Goal: Information Seeking & Learning: Find specific fact

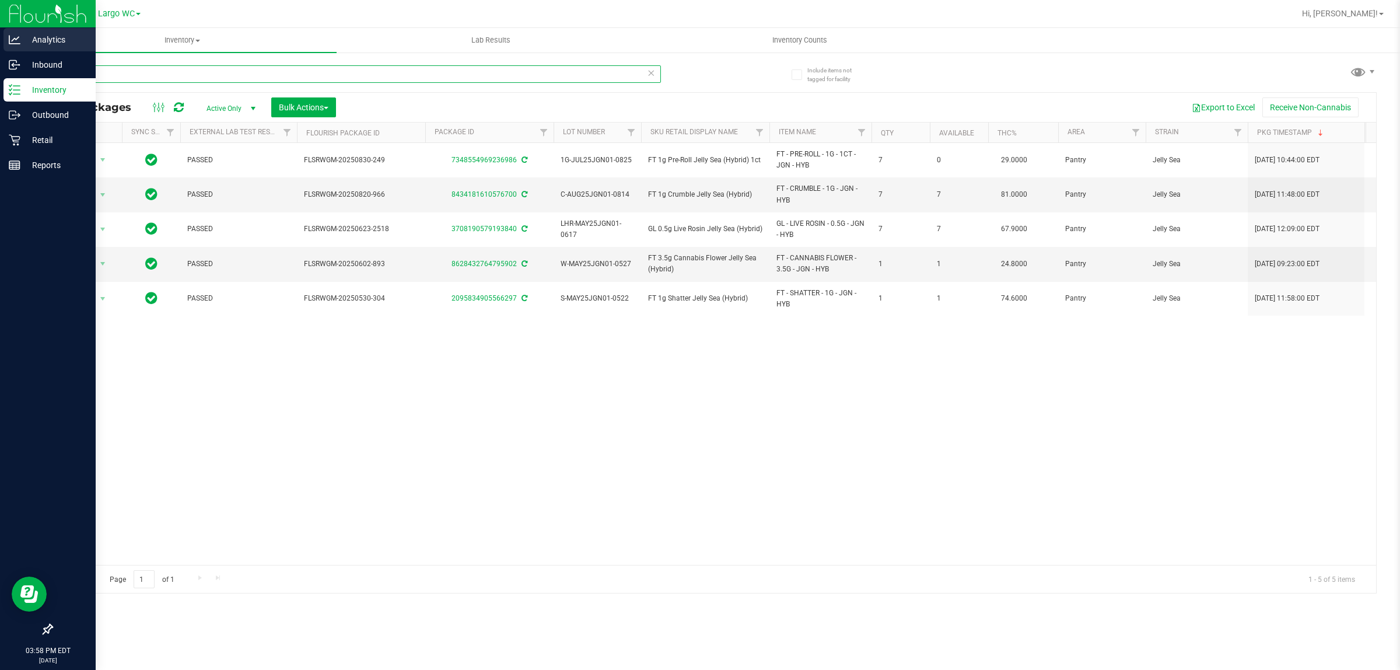
drag, startPoint x: 54, startPoint y: 72, endPoint x: 19, endPoint y: 45, distance: 44.6
click at [47, 70] on div "Include items not tagged for facility jgn All Packages Active Only Active Only …" at bounding box center [714, 229] width 1372 height 356
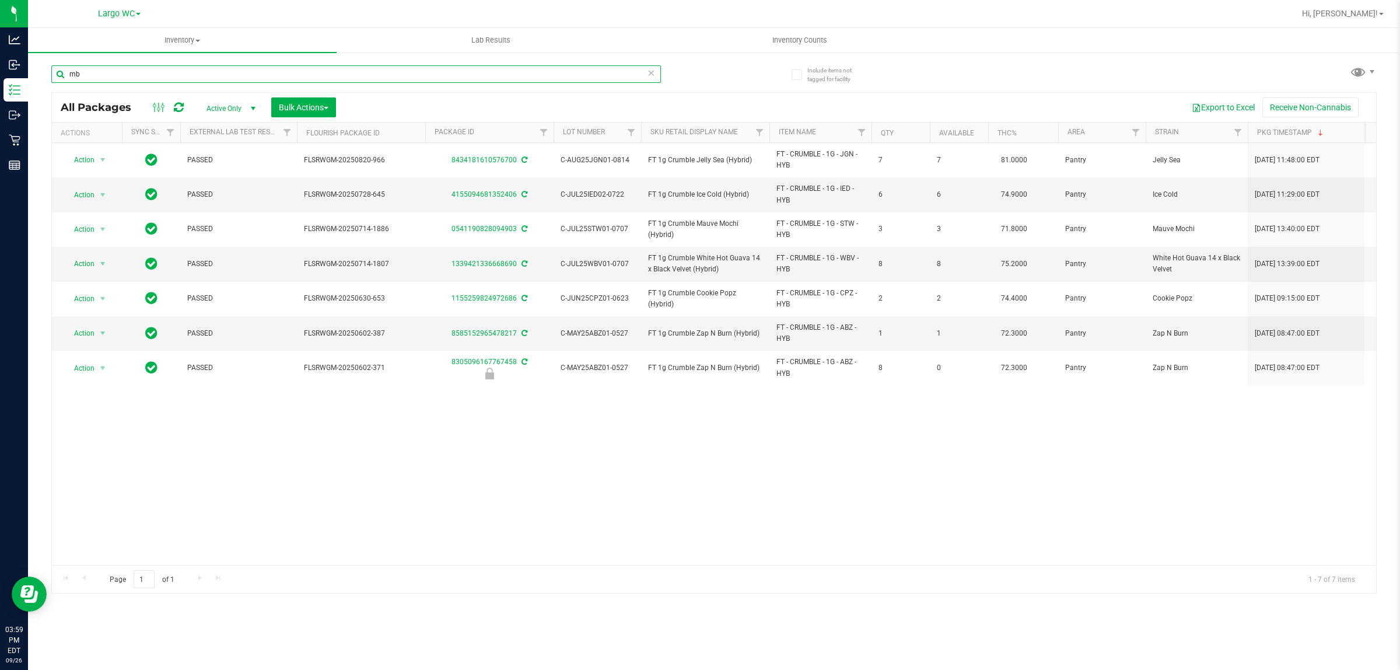
type input "m"
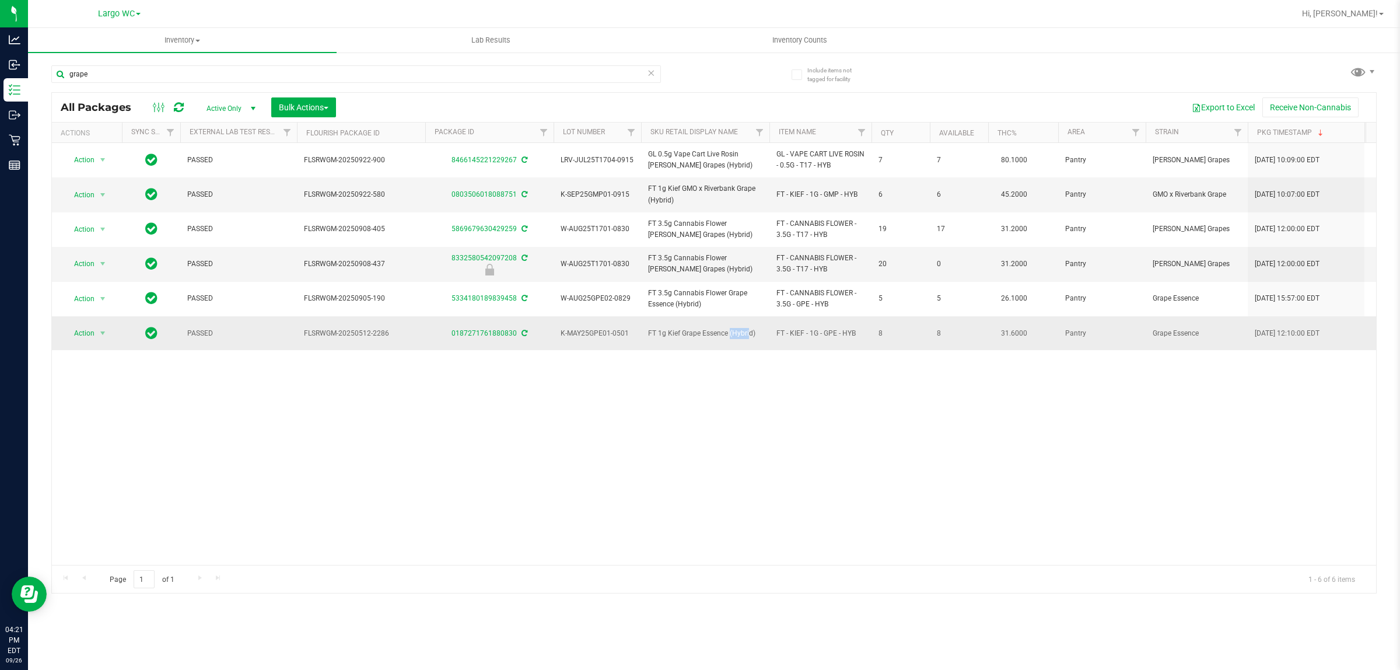
drag, startPoint x: 721, startPoint y: 338, endPoint x: 701, endPoint y: 333, distance: 20.7
click at [701, 333] on span "FT 1g Kief Grape Essence (Hybrid)" at bounding box center [705, 333] width 114 height 11
click at [736, 378] on div "Action Action Adjust qty Create package Edit attributes Global inventory Locate…" at bounding box center [714, 354] width 1324 height 422
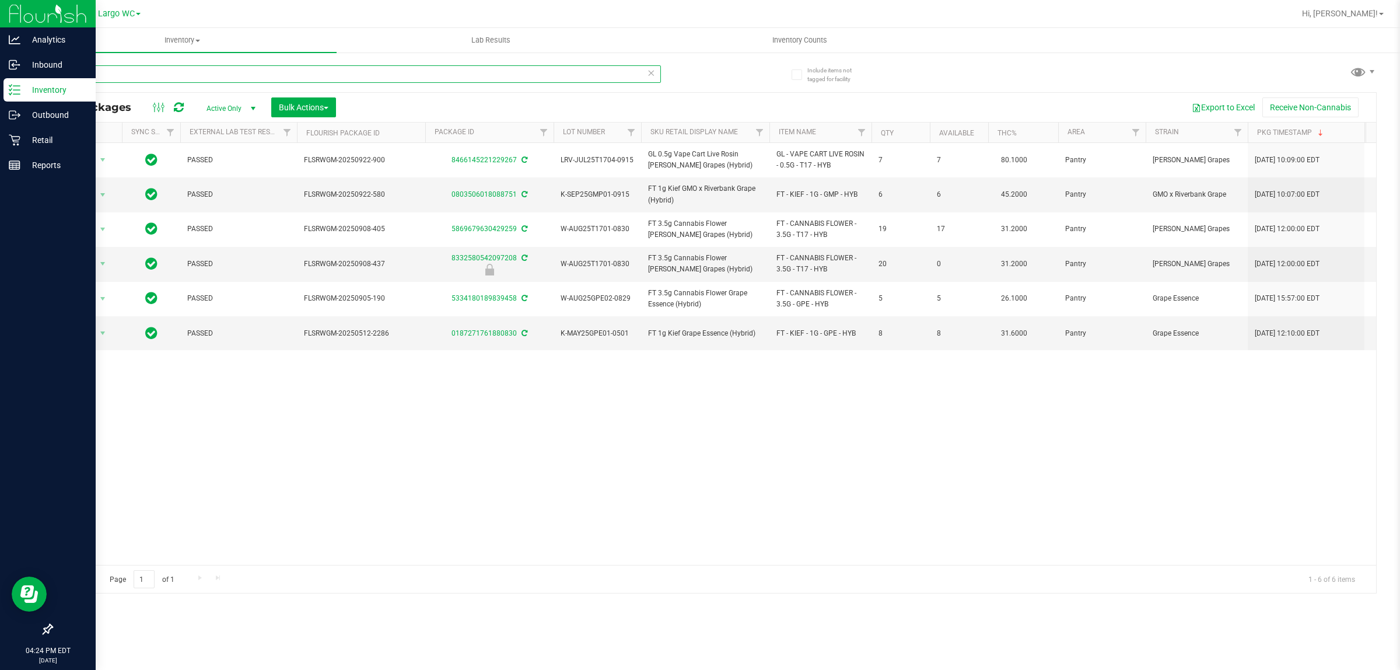
drag, startPoint x: 149, startPoint y: 72, endPoint x: 0, endPoint y: 86, distance: 149.5
click at [0, 85] on div "Analytics Inbound Inventory Outbound Retail Reports 04:24 PM EDT [DATE] 09/26 L…" at bounding box center [700, 335] width 1400 height 670
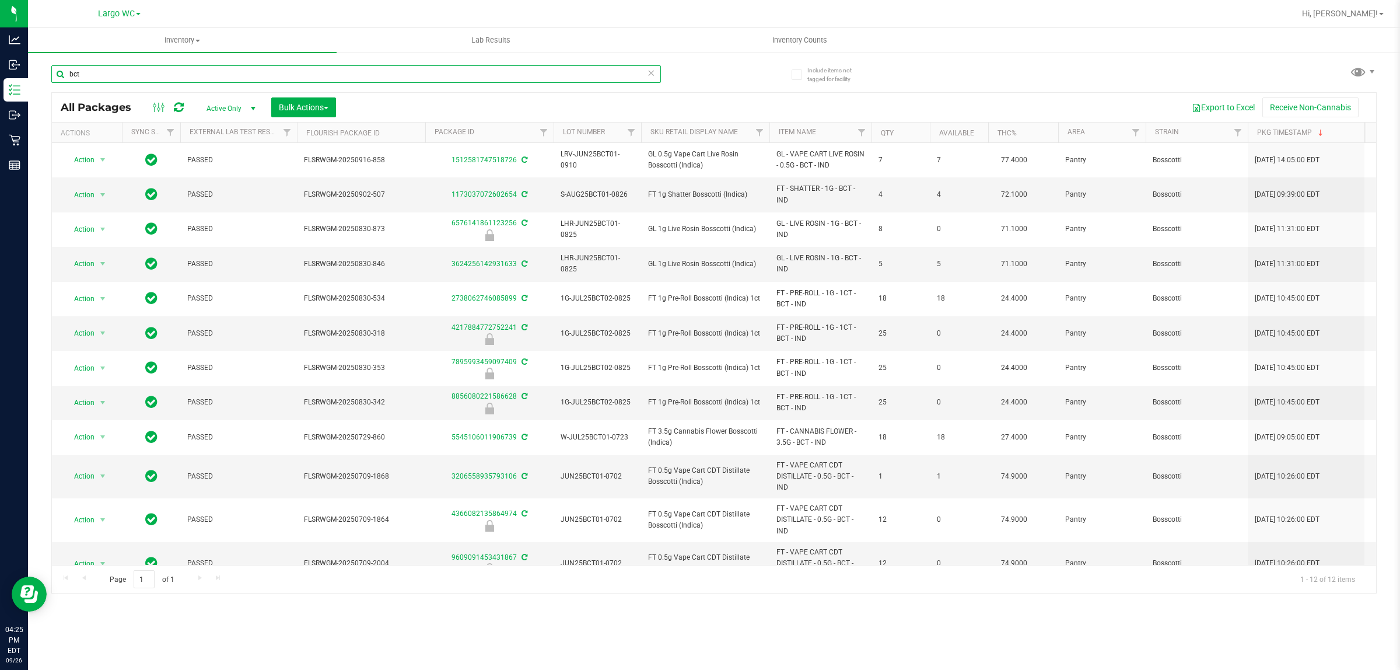
drag, startPoint x: 126, startPoint y: 75, endPoint x: 40, endPoint y: 73, distance: 86.4
click at [44, 74] on div "Include items not tagged for facility bct All Packages Active Only Active Only …" at bounding box center [714, 229] width 1372 height 356
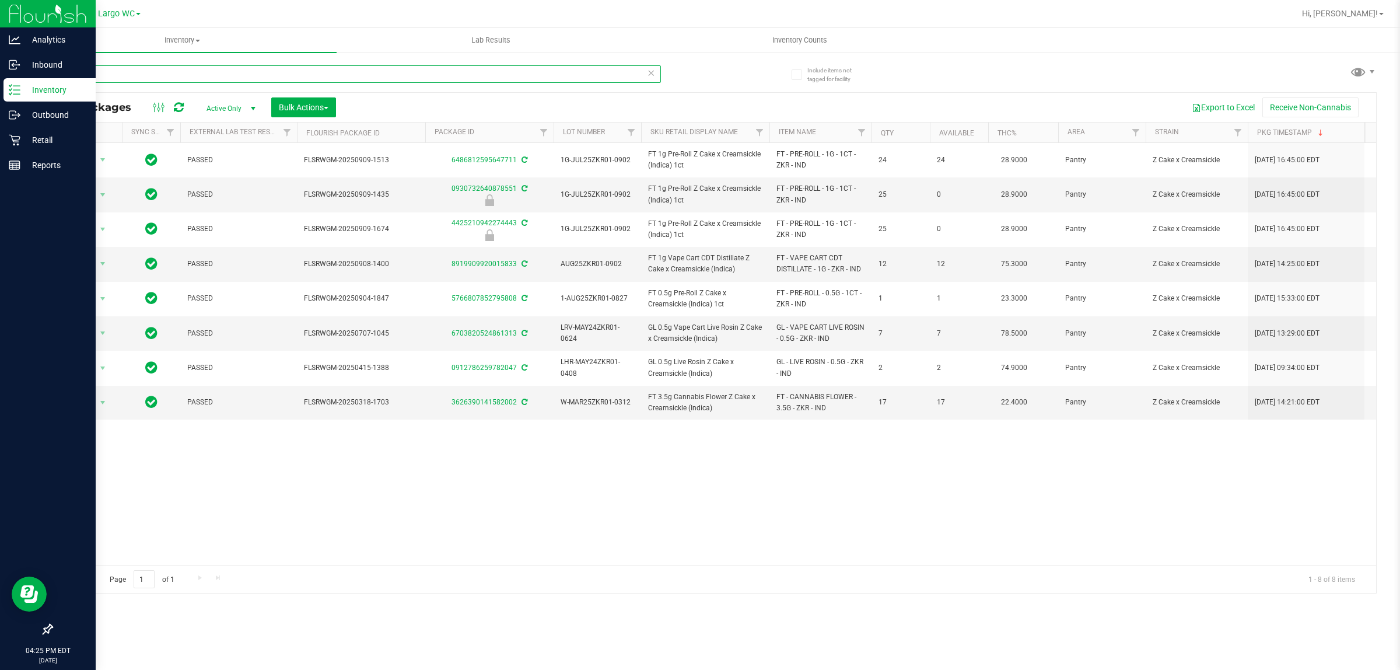
type input "z cake"
